Goal: Task Accomplishment & Management: Use online tool/utility

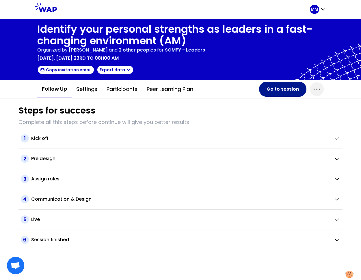
click at [278, 90] on button "Go to session" at bounding box center [282, 89] width 47 height 15
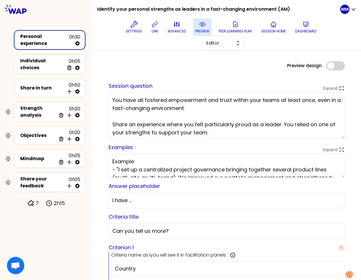
click at [197, 30] on p "preview" at bounding box center [202, 31] width 14 height 5
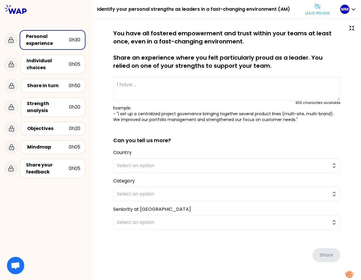
click at [309, 12] on p "Leave preview" at bounding box center [318, 13] width 25 height 5
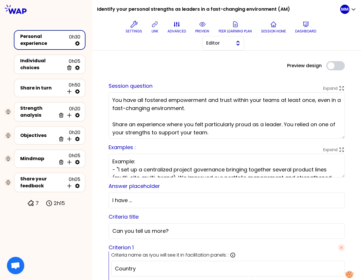
click at [227, 43] on span "Editor" at bounding box center [219, 43] width 26 height 7
click at [226, 69] on span "Facilitator" at bounding box center [227, 66] width 25 height 7
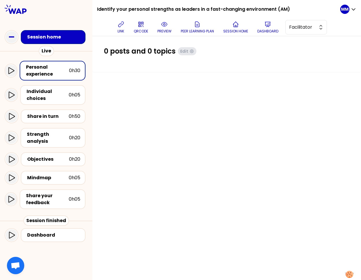
click at [37, 40] on div "Session home" at bounding box center [55, 37] width 56 height 7
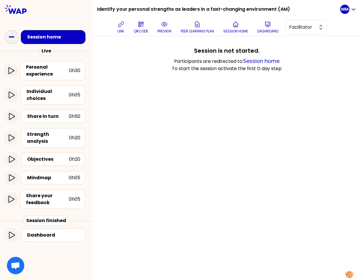
click at [15, 38] on icon at bounding box center [12, 37] width 12 height 12
